Goal: Check status: Check status

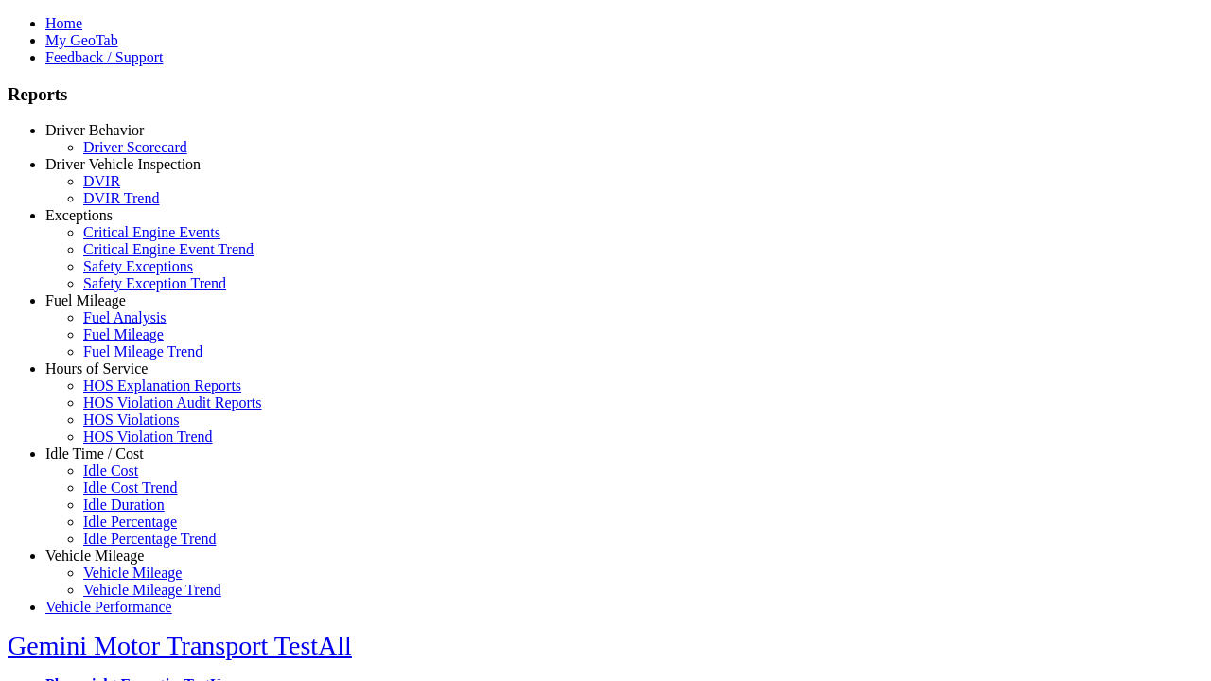
click at [109, 223] on link "Exceptions" at bounding box center [78, 215] width 67 height 16
click at [123, 257] on link "Critical Engine Event Trend" at bounding box center [168, 249] width 170 height 16
type input "**********"
